Goal: Information Seeking & Learning: Learn about a topic

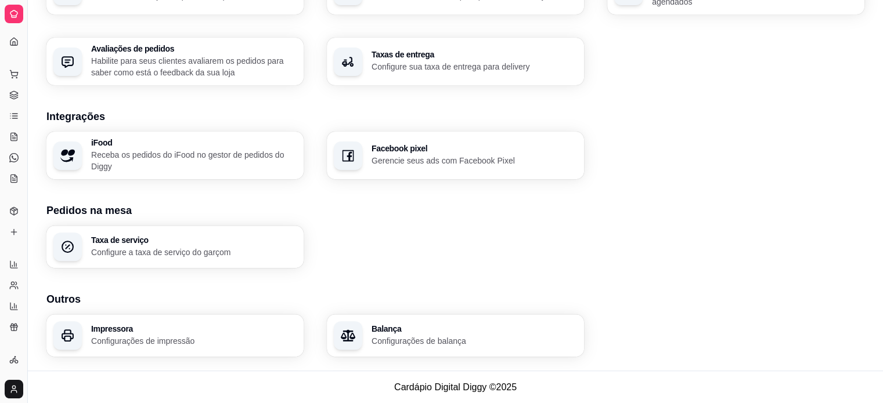
scroll to position [197, 0]
click at [12, 131] on icon at bounding box center [13, 129] width 9 height 9
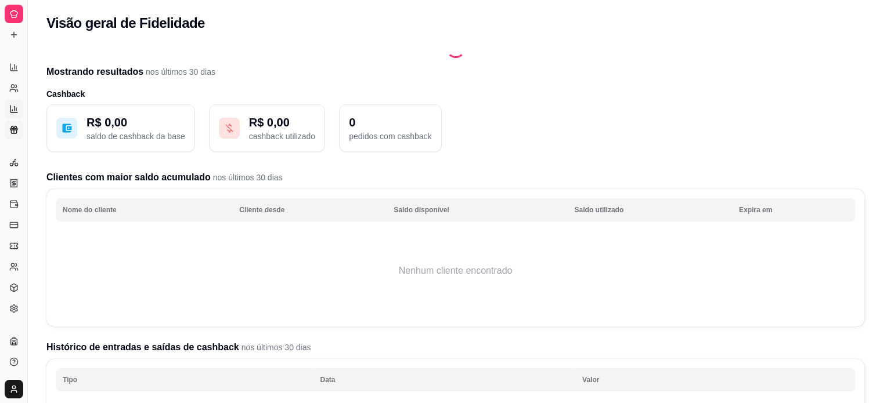
click at [13, 104] on icon at bounding box center [13, 108] width 9 height 9
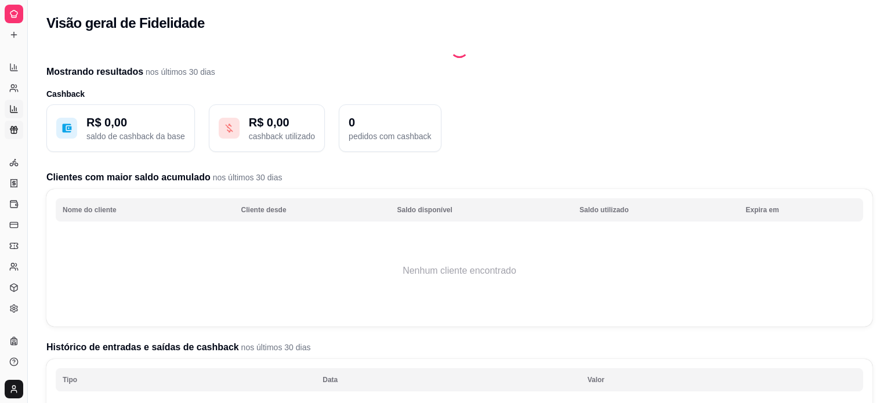
select select "TOTAL_OF_ORDERS"
select select "7"
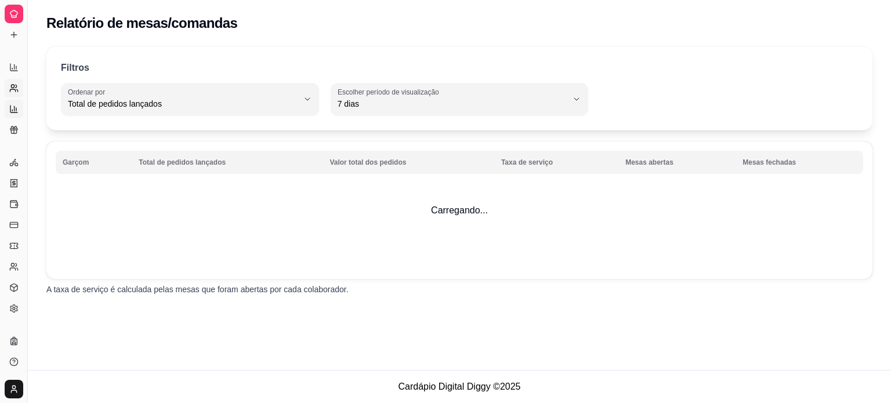
click at [9, 85] on icon at bounding box center [13, 88] width 9 height 9
select select "30"
select select "HIGHEST_TOTAL_SPENT_WITH_ORDERS"
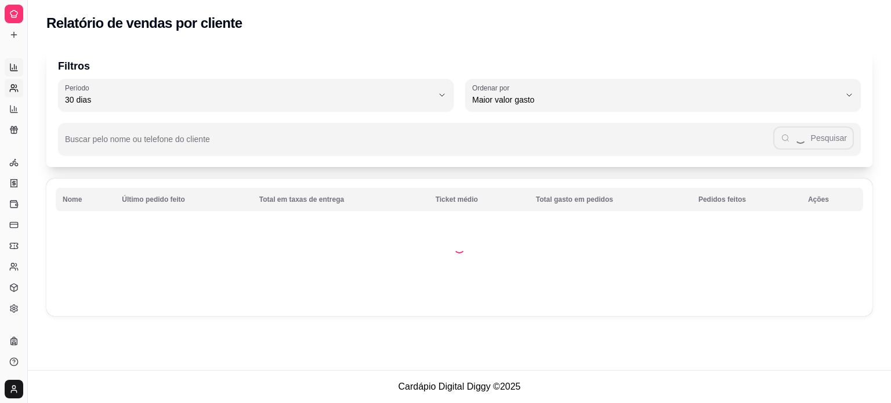
click at [11, 72] on link "Relatórios de vendas" at bounding box center [14, 67] width 19 height 19
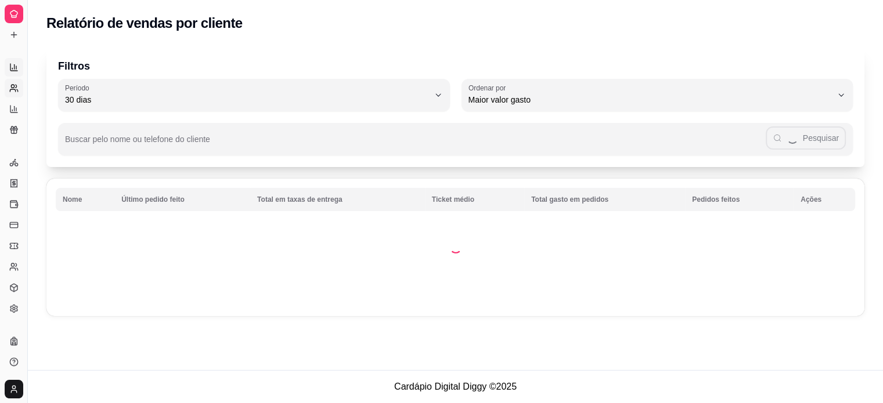
select select "ALL"
select select "0"
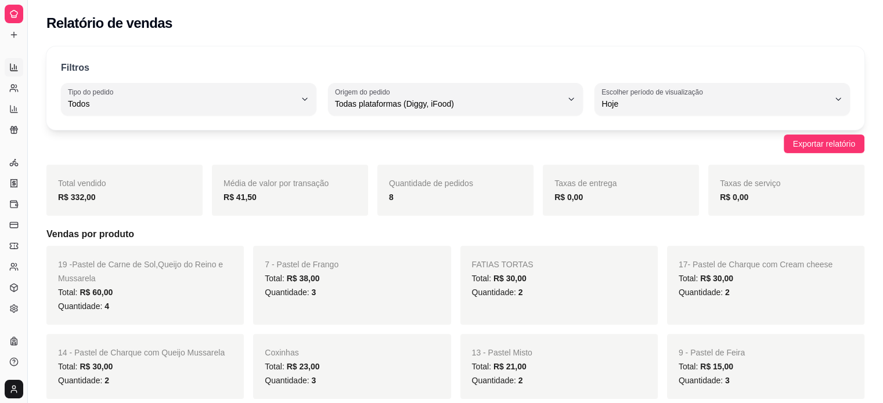
click at [10, 74] on link "Relatórios de vendas" at bounding box center [14, 67] width 19 height 19
click at [30, 90] on button "Toggle Sidebar" at bounding box center [27, 201] width 9 height 403
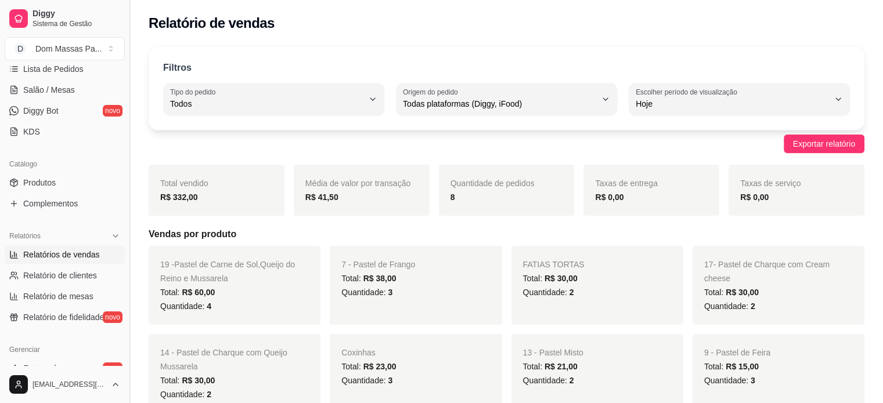
scroll to position [190, 0]
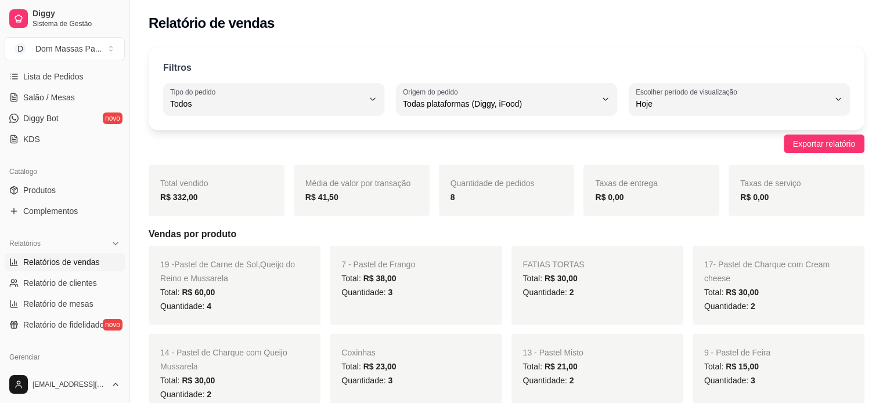
drag, startPoint x: 128, startPoint y: 223, endPoint x: 120, endPoint y: 167, distance: 57.0
click at [120, 167] on div "Diggy Sistema de Gestão D Dom Massas Pa ... Loja aberta Plano Customizado até 2…" at bounding box center [64, 201] width 129 height 403
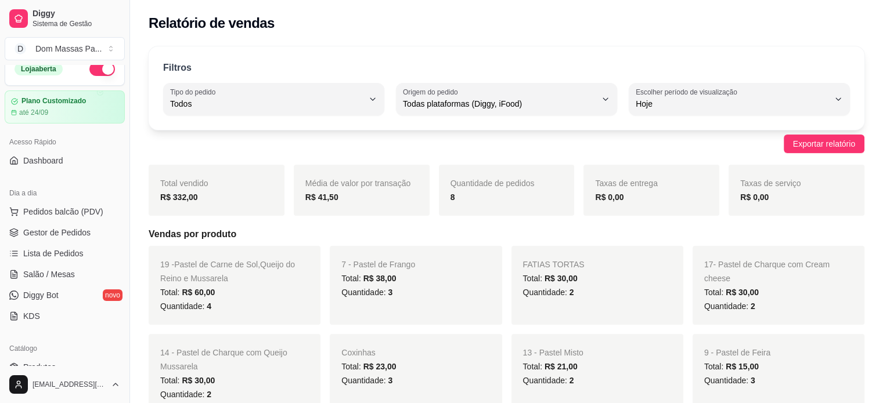
scroll to position [0, 0]
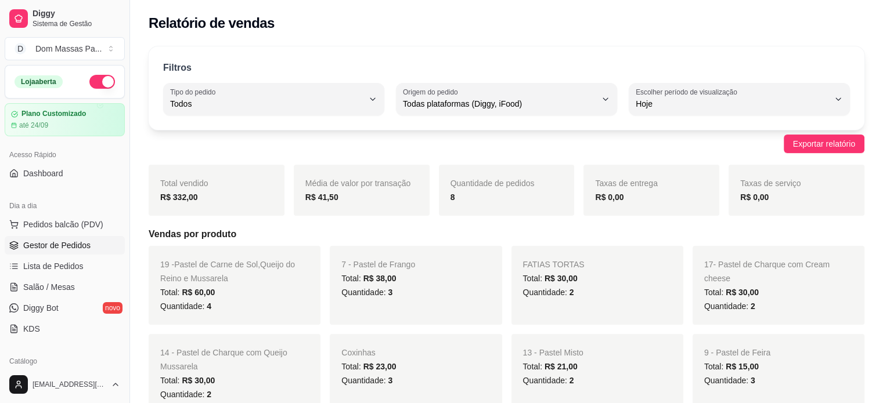
click at [75, 245] on span "Gestor de Pedidos" at bounding box center [56, 246] width 67 height 12
